Goal: Task Accomplishment & Management: Use online tool/utility

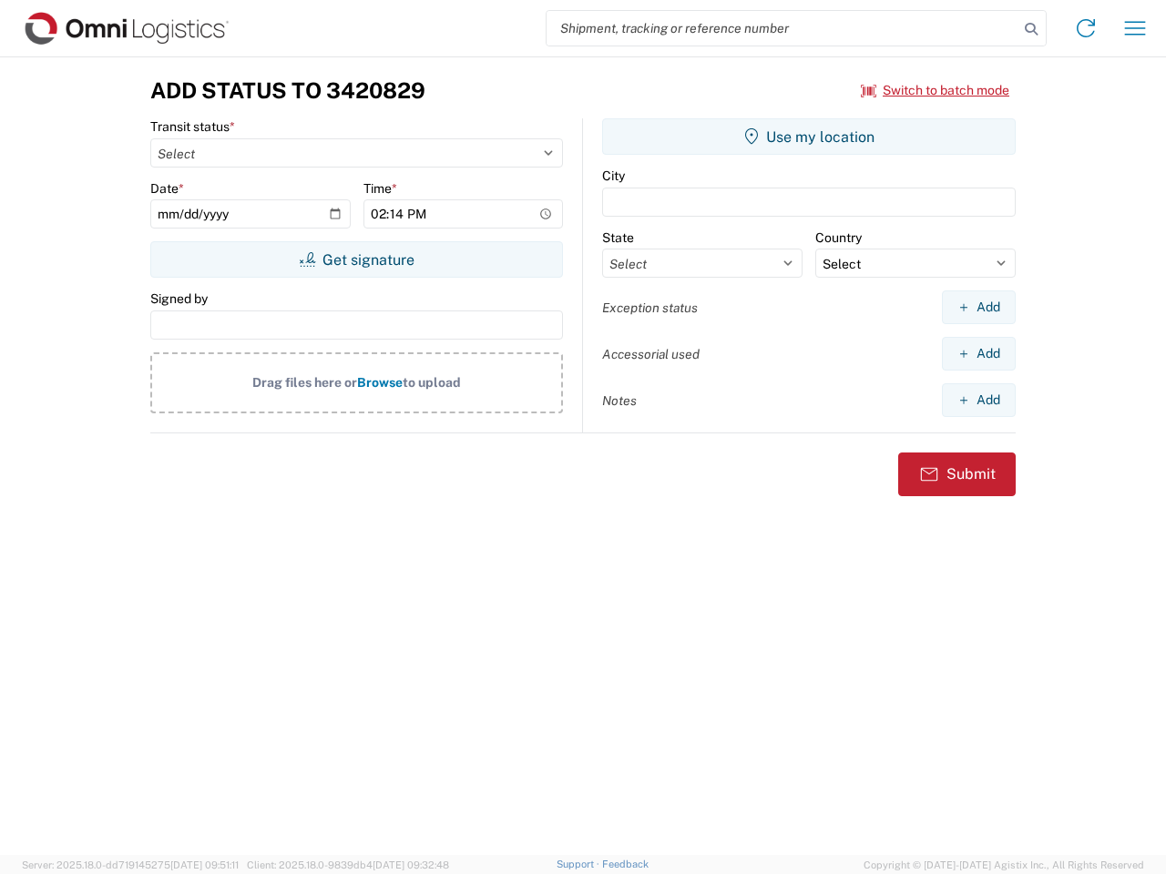
click at [782, 28] on input "search" at bounding box center [782, 28] width 472 height 35
click at [1031, 29] on icon at bounding box center [1031, 29] width 26 height 26
click at [1086, 28] on icon at bounding box center [1085, 28] width 29 height 29
click at [1135, 28] on icon "button" at bounding box center [1135, 28] width 21 height 14
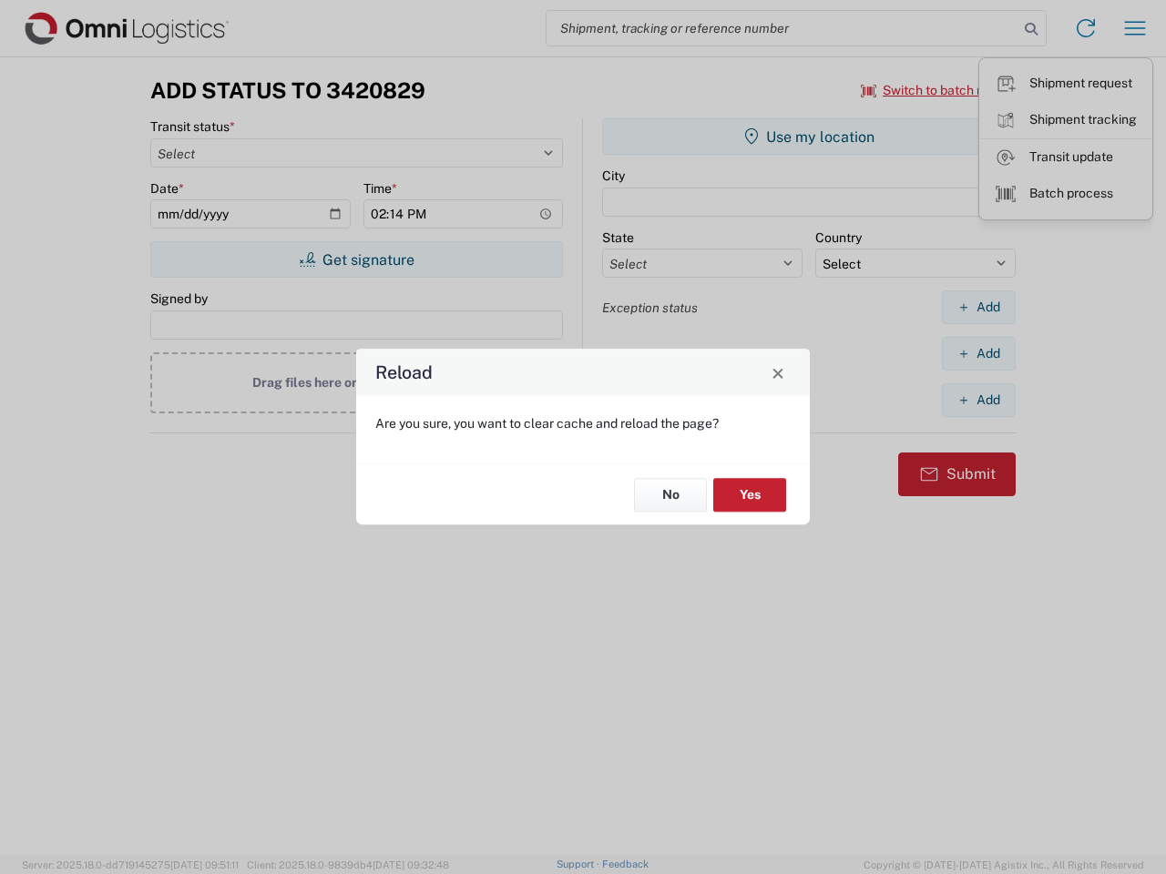
click at [935, 90] on div "Reload Are you sure, you want to clear cache and reload the page? No Yes" at bounding box center [583, 437] width 1166 height 874
click at [356, 260] on div "Reload Are you sure, you want to clear cache and reload the page? No Yes" at bounding box center [583, 437] width 1166 height 874
click at [809, 137] on div "Reload Are you sure, you want to clear cache and reload the page? No Yes" at bounding box center [583, 437] width 1166 height 874
click at [978, 307] on div "Reload Are you sure, you want to clear cache and reload the page? No Yes" at bounding box center [583, 437] width 1166 height 874
click at [978, 353] on div "Reload Are you sure, you want to clear cache and reload the page? No Yes" at bounding box center [583, 437] width 1166 height 874
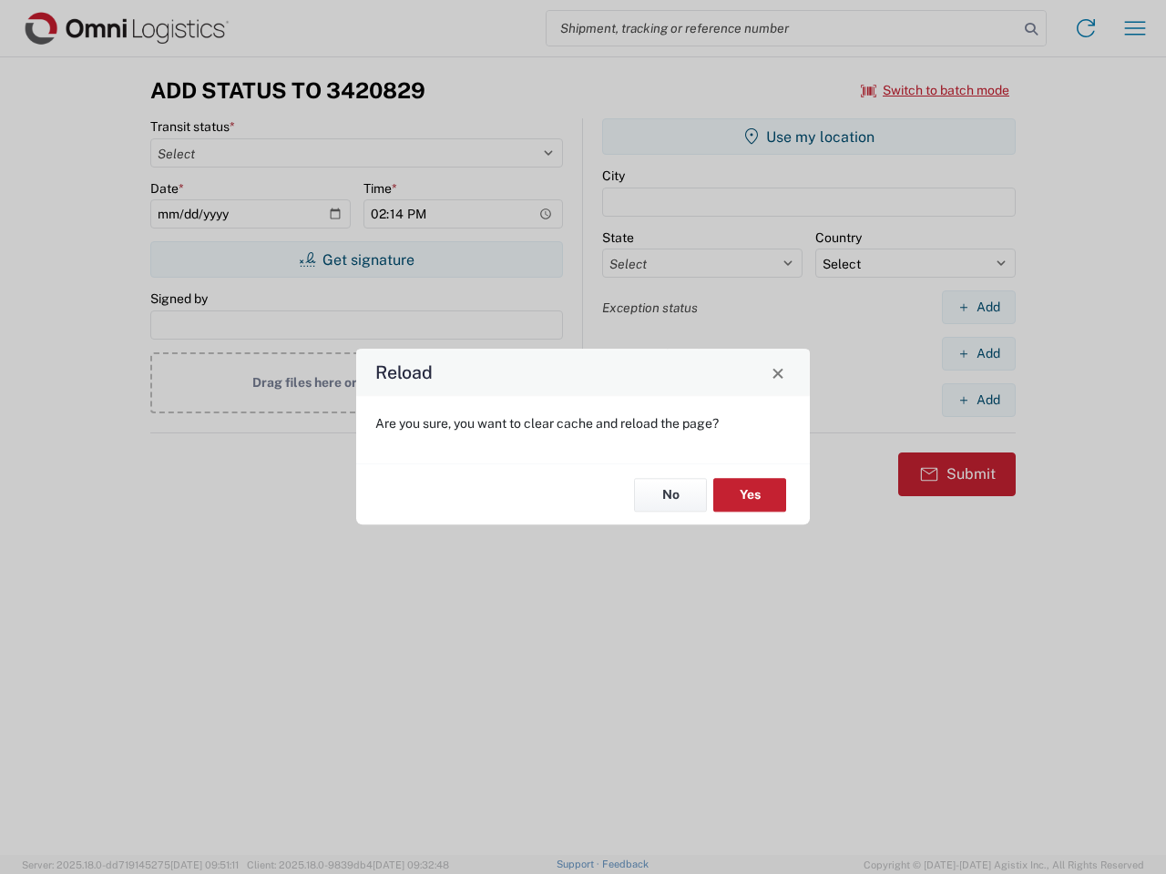
click at [978, 400] on div "Reload Are you sure, you want to clear cache and reload the page? No Yes" at bounding box center [583, 437] width 1166 height 874
